Goal: Find contact information: Find contact information

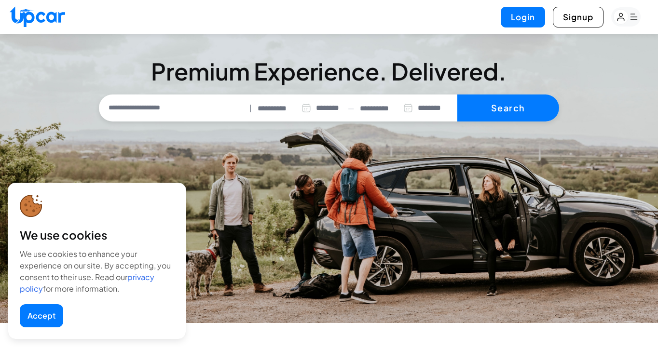
select select "********"
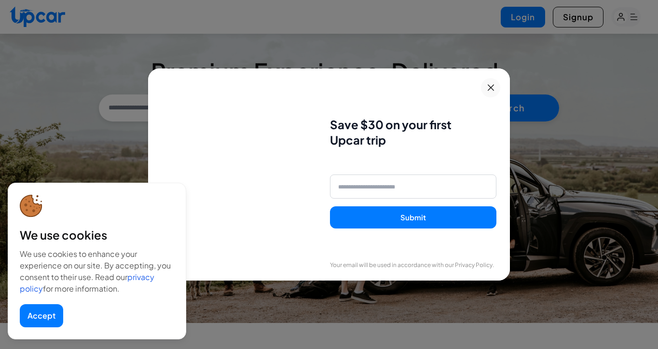
click at [491, 89] on icon at bounding box center [491, 88] width 12 height 12
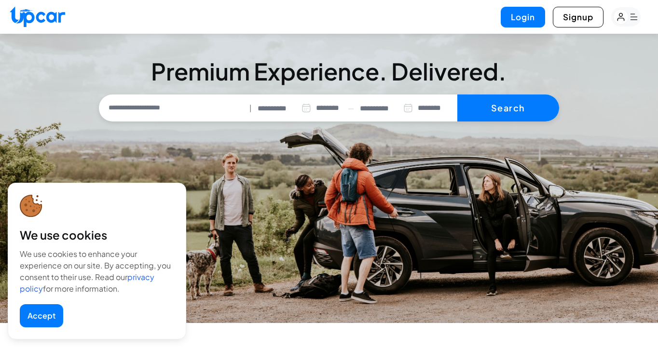
click at [52, 311] on button "Accept" at bounding box center [41, 315] width 43 height 23
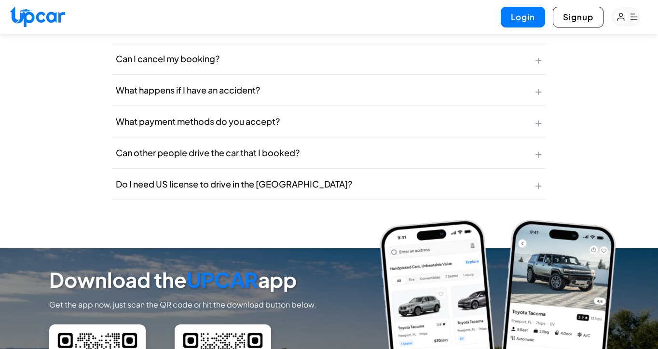
scroll to position [4361, 0]
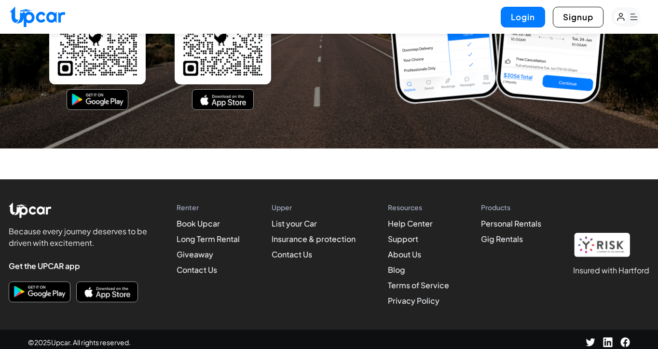
click at [284, 254] on li "Contact Us" at bounding box center [313, 255] width 84 height 12
click at [290, 250] on link "Contact Us" at bounding box center [291, 254] width 41 height 10
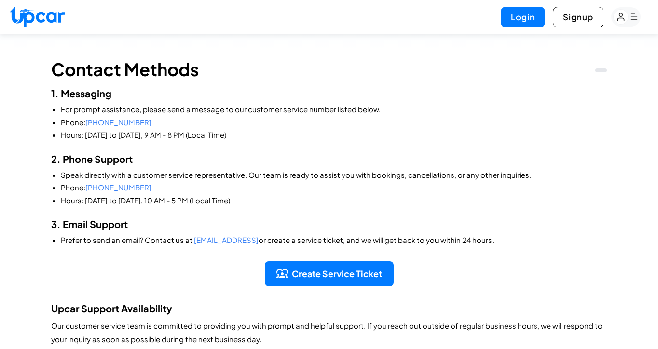
scroll to position [129, 0]
drag, startPoint x: 252, startPoint y: 239, endPoint x: 191, endPoint y: 242, distance: 60.8
click at [191, 242] on li "Prefer to send an email? Contact us at [EMAIL_ADDRESS] or create a service tick…" at bounding box center [334, 239] width 546 height 11
copy span "[EMAIL_ADDRESS]"
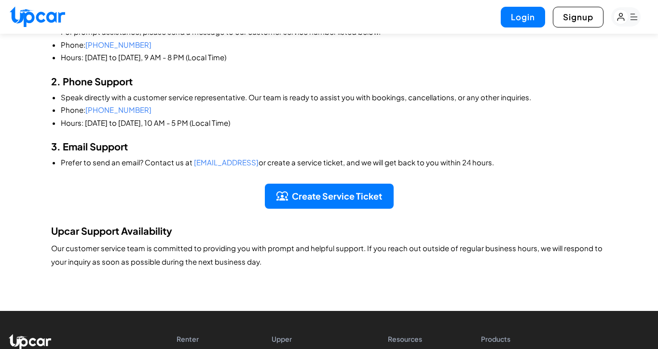
scroll to position [204, 0]
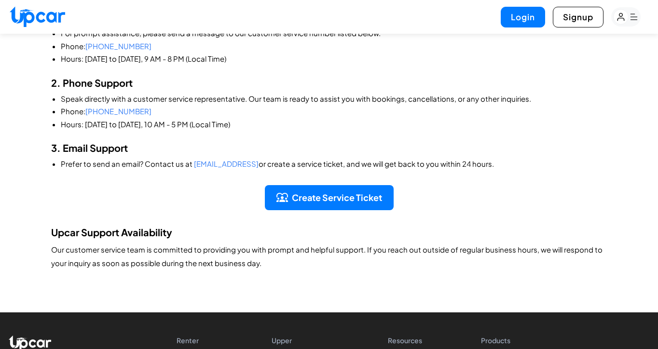
click at [334, 140] on div "1. Messaging For prompt assistance, please send a message to our customer servi…" at bounding box center [328, 90] width 555 height 159
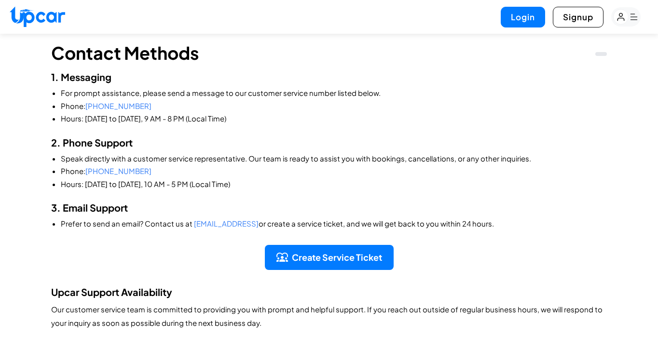
scroll to position [134, 0]
